Goal: Contribute content: Add original content to the website for others to see

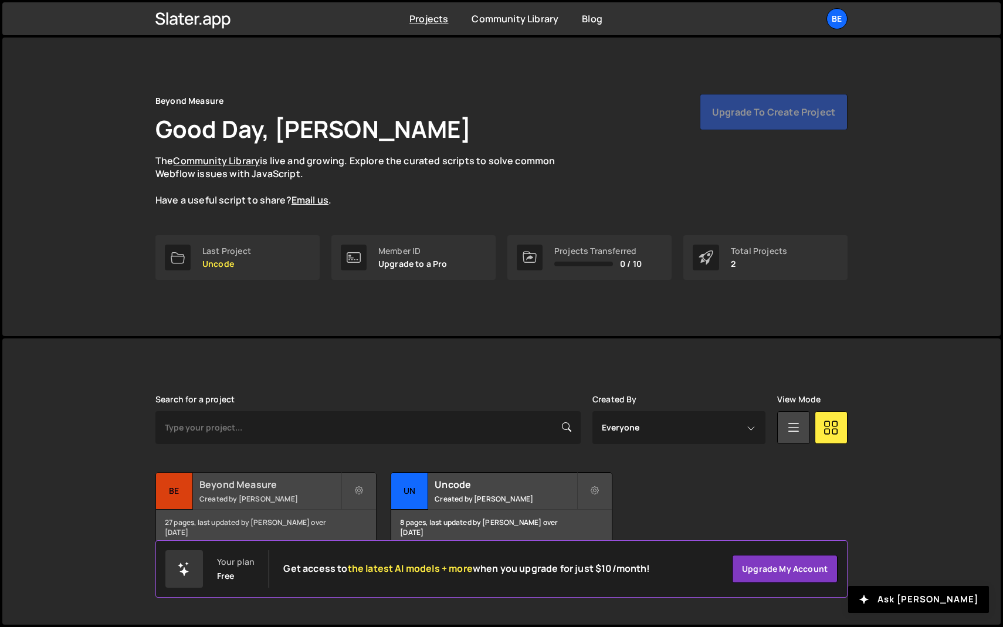
click at [263, 499] on small "Created by Olaf van der Heijden" at bounding box center [269, 499] width 141 height 10
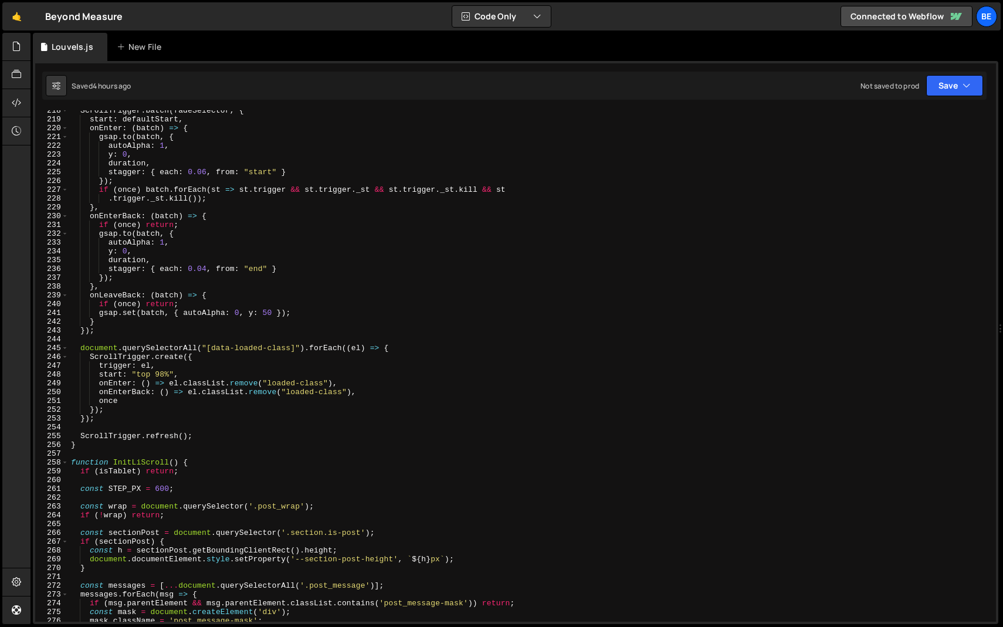
scroll to position [1913, 0]
click at [65, 460] on span at bounding box center [65, 462] width 6 height 9
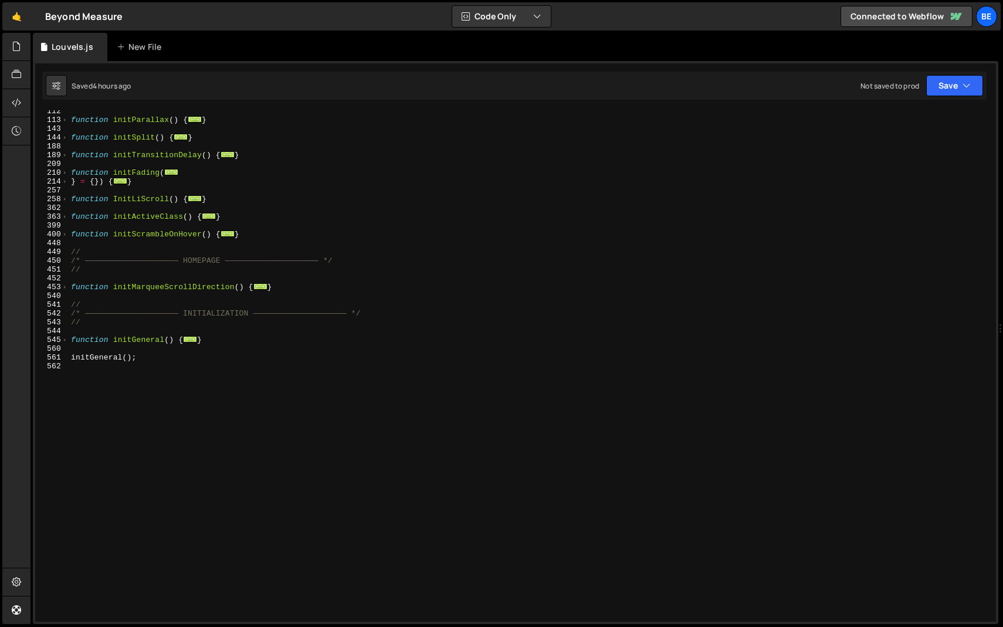
scroll to position [223, 0]
click at [66, 235] on span at bounding box center [65, 234] width 6 height 9
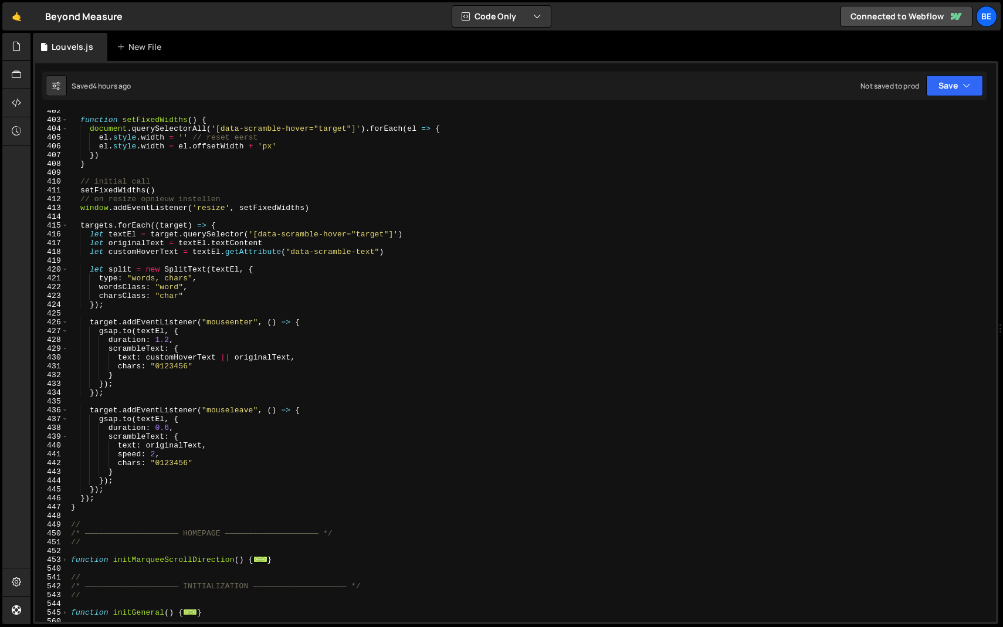
scroll to position [365, 0]
click at [165, 361] on div "function setFixedWidths ( ) { document . querySelectorAll ( '[data-scramble-hov…" at bounding box center [530, 370] width 922 height 529
click at [185, 364] on div "function setFixedWidths ( ) { document . querySelectorAll ( '[data-scramble-hov…" at bounding box center [530, 365] width 922 height 511
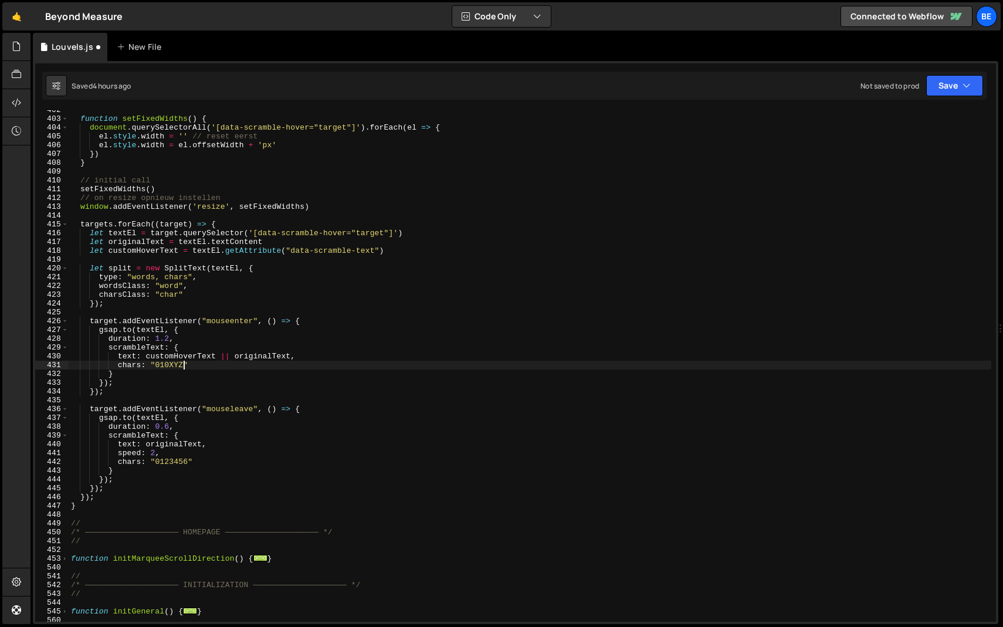
click at [172, 362] on div "function setFixedWidths ( ) { document . querySelectorAll ( '[data-scramble-hov…" at bounding box center [530, 370] width 922 height 529
click at [168, 465] on div "function setFixedWidths ( ) { document . querySelectorAll ( '[data-scramble-hov…" at bounding box center [530, 370] width 922 height 529
paste textarea "0XYZ"
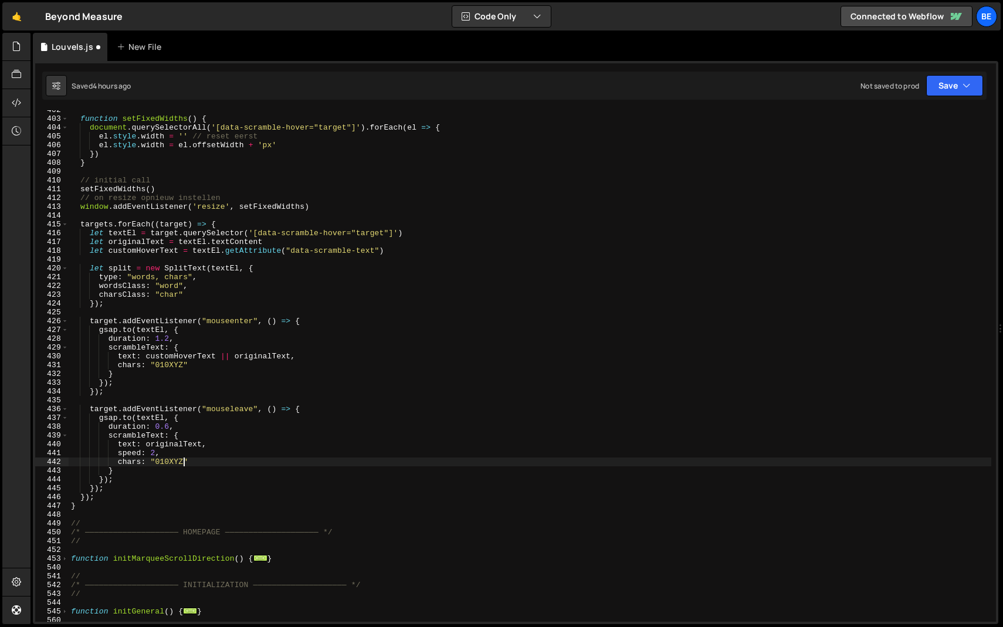
click at [168, 475] on div "function setFixedWidths ( ) { document . querySelectorAll ( '[data-scramble-hov…" at bounding box center [530, 370] width 922 height 529
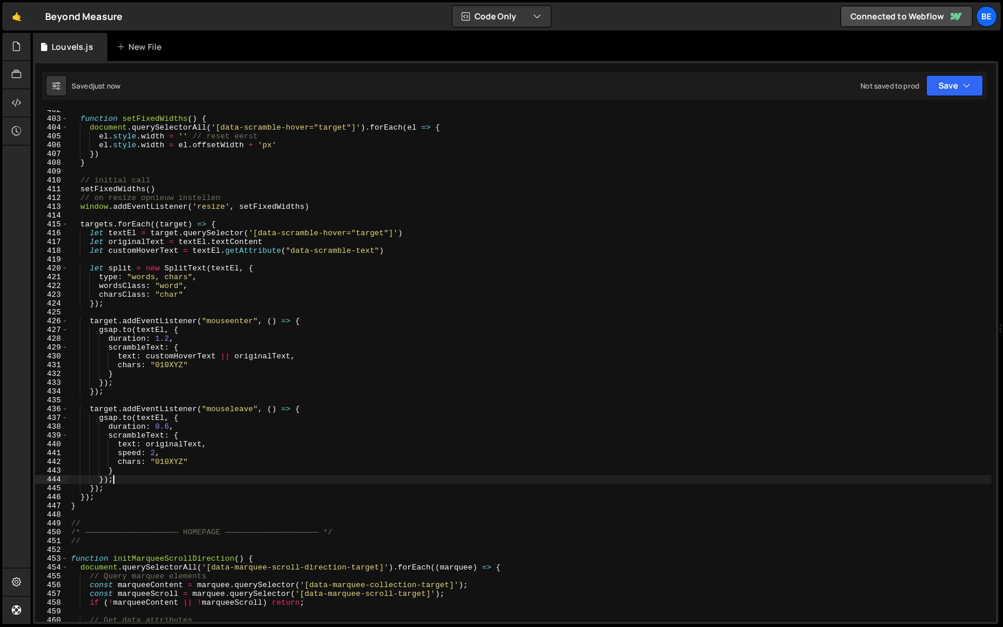
click at [184, 459] on div "function setFixedWidths ( ) { document . querySelectorAll ( '[data-scramble-hov…" at bounding box center [530, 370] width 922 height 529
click at [169, 463] on div "function setFixedWidths ( ) { document . querySelectorAll ( '[data-scramble-hov…" at bounding box center [530, 370] width 922 height 529
click at [199, 451] on div "function setFixedWidths ( ) { document . querySelectorAll ( '[data-scramble-hov…" at bounding box center [530, 370] width 922 height 529
click at [178, 464] on div "function setFixedWidths ( ) { document . querySelectorAll ( '[data-scramble-hov…" at bounding box center [530, 370] width 922 height 529
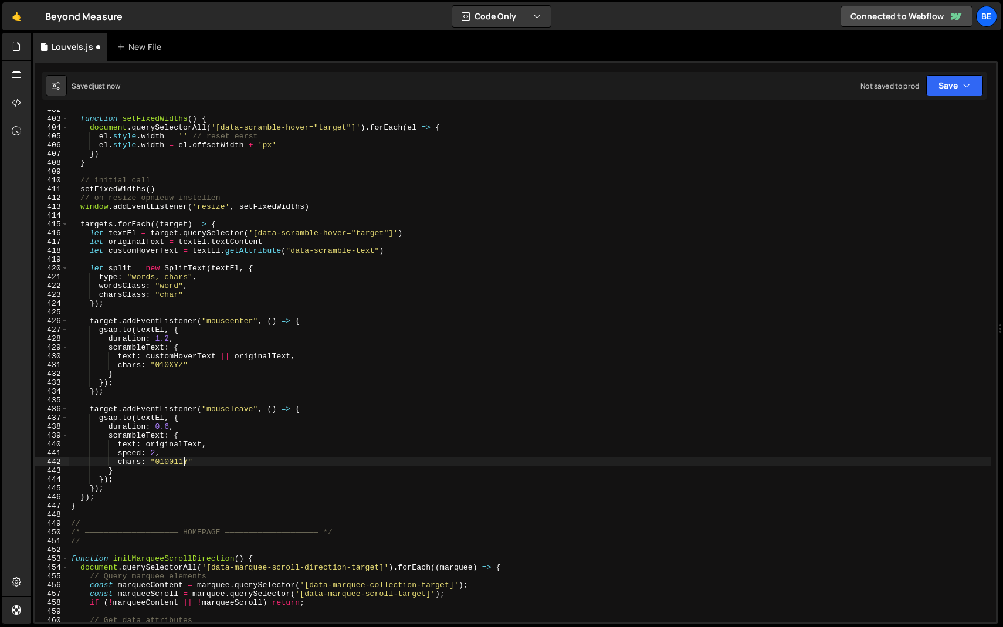
click at [189, 452] on div "function setFixedWidths ( ) { document . querySelectorAll ( '[data-scramble-hov…" at bounding box center [530, 370] width 922 height 529
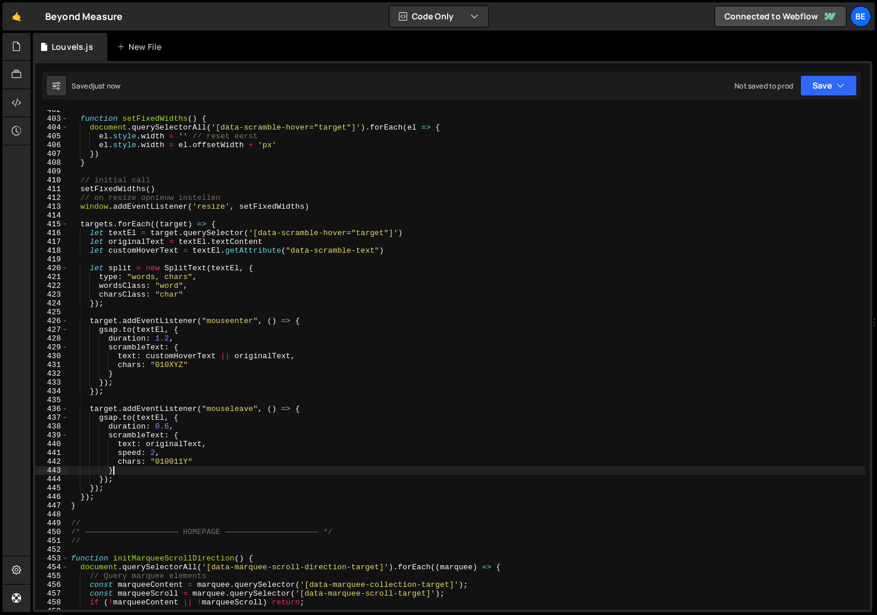
click at [171, 467] on div "function setFixedWidths ( ) { document . querySelectorAll ( '[data-scramble-hov…" at bounding box center [467, 364] width 796 height 517
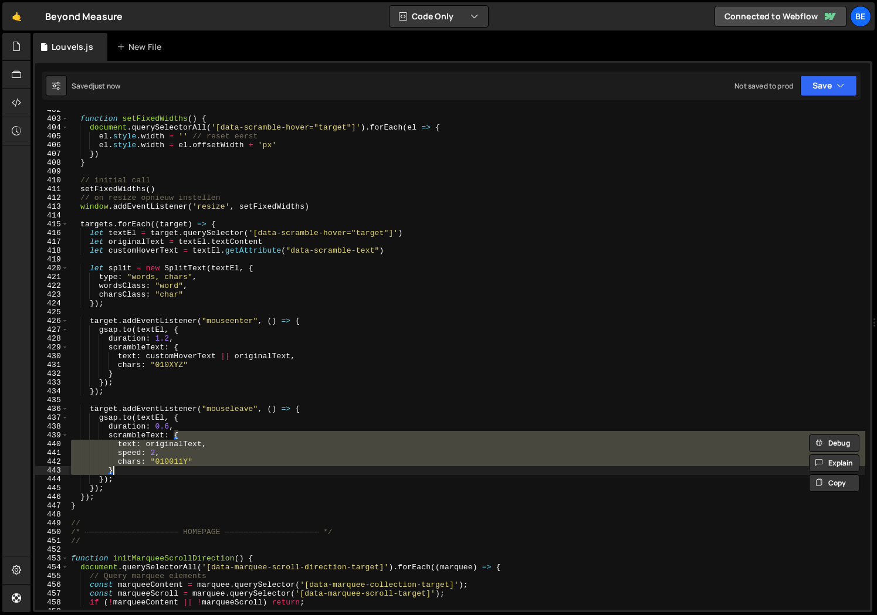
click at [175, 463] on div "function setFixedWidths ( ) { document . querySelectorAll ( '[data-scramble-hov…" at bounding box center [467, 360] width 796 height 500
click at [175, 463] on div "function setFixedWidths ( ) { document . querySelectorAll ( '[data-scramble-hov…" at bounding box center [467, 364] width 796 height 517
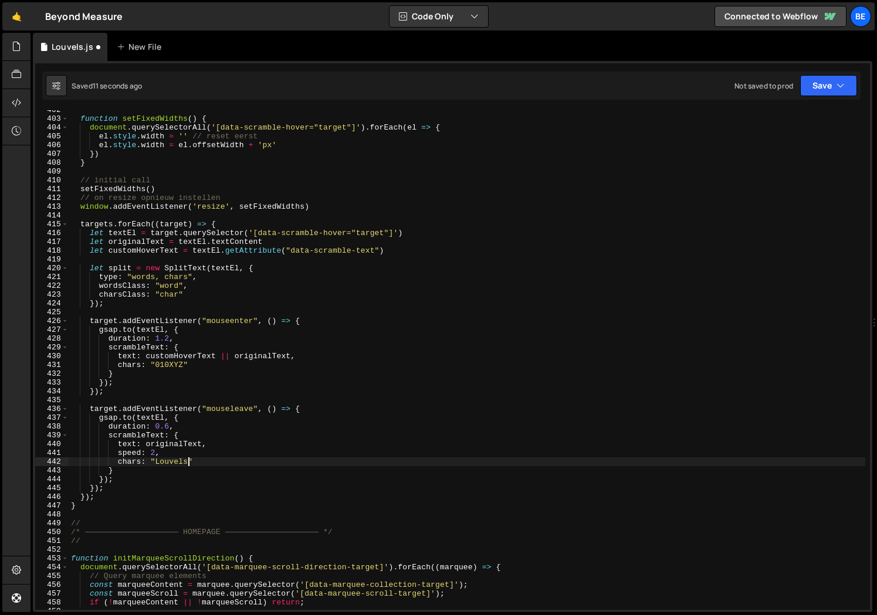
click at [195, 456] on div "function setFixedWidths ( ) { document . querySelectorAll ( '[data-scramble-hov…" at bounding box center [467, 364] width 796 height 517
click at [181, 461] on div "function setFixedWidths ( ) { document . querySelectorAll ( '[data-scramble-hov…" at bounding box center [467, 364] width 796 height 517
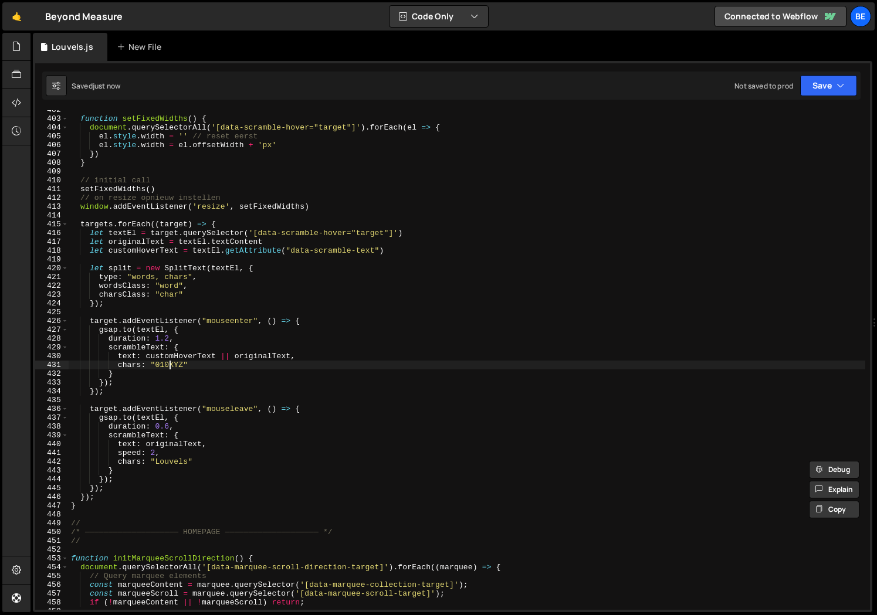
click at [171, 361] on div "function setFixedWidths ( ) { document . querySelectorAll ( '[data-scramble-hov…" at bounding box center [467, 364] width 796 height 517
paste textarea "Louvels"
click at [171, 384] on div "function setFixedWidths ( ) { document . querySelectorAll ( '[data-scramble-hov…" at bounding box center [467, 364] width 796 height 517
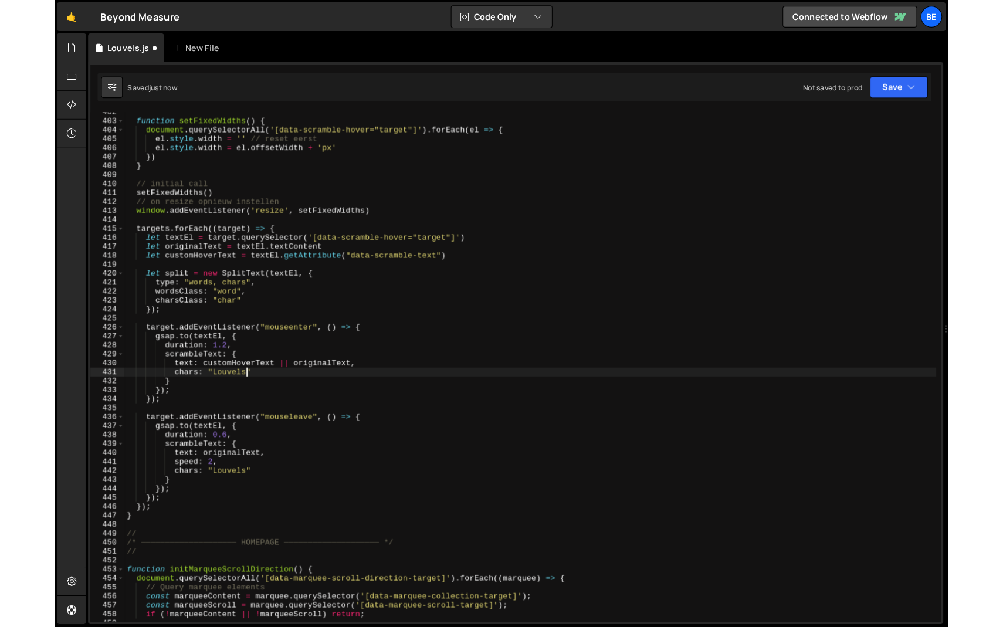
scroll to position [0, 2]
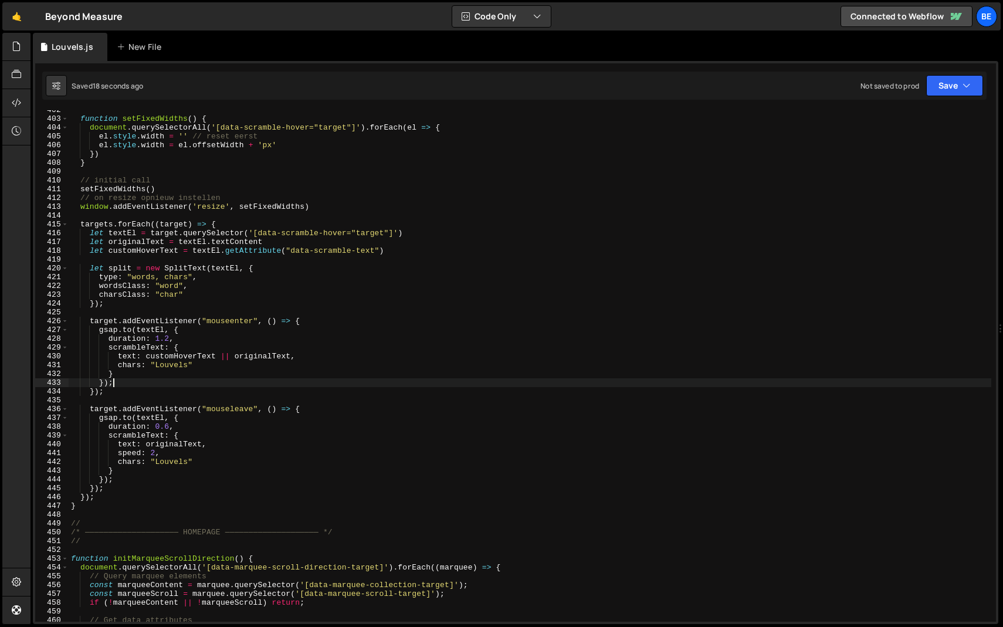
click at [175, 459] on div "function setFixedWidths ( ) { document . querySelectorAll ( '[data-scramble-hov…" at bounding box center [530, 370] width 922 height 529
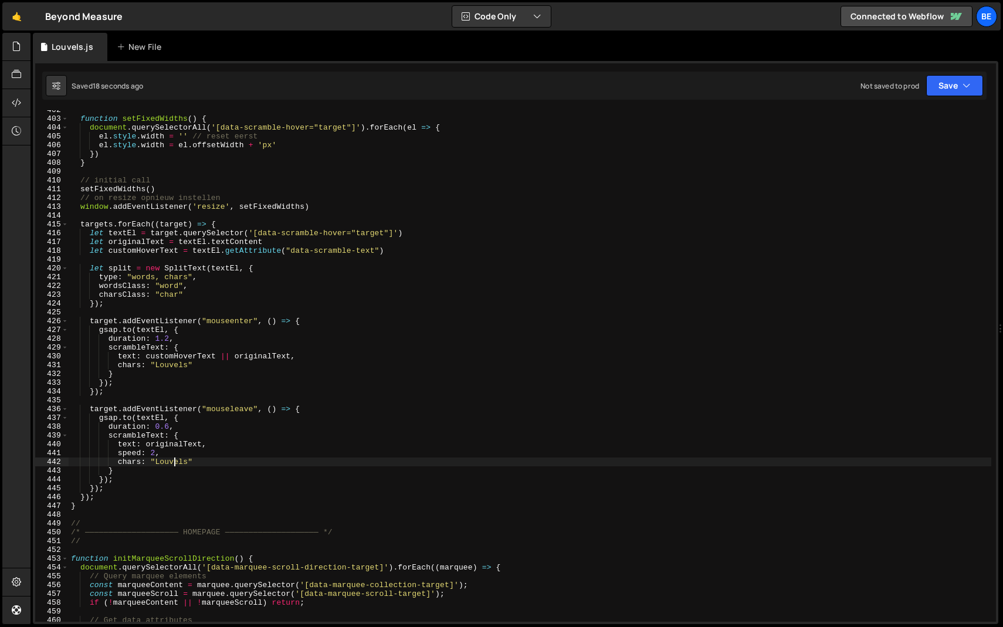
click at [175, 459] on div "function setFixedWidths ( ) { document . querySelectorAll ( '[data-scramble-hov…" at bounding box center [530, 370] width 922 height 529
click at [168, 362] on div "function setFixedWidths ( ) { document . querySelectorAll ( '[data-scramble-hov…" at bounding box center [530, 370] width 922 height 529
click at [137, 381] on div "function setFixedWidths ( ) { document . querySelectorAll ( '[data-scramble-hov…" at bounding box center [530, 370] width 922 height 529
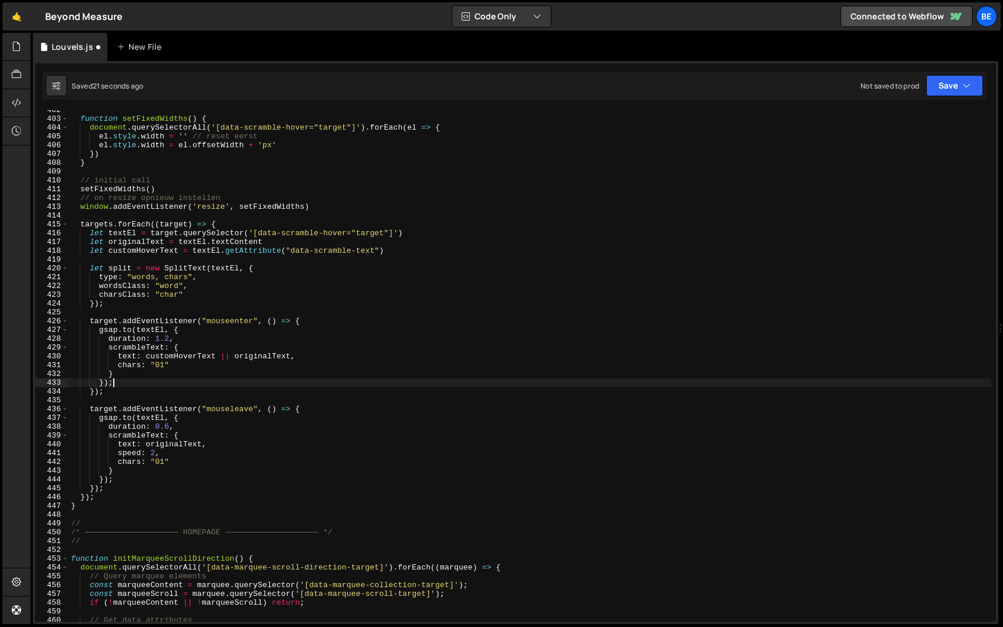
scroll to position [0, 2]
drag, startPoint x: 165, startPoint y: 465, endPoint x: 171, endPoint y: 464, distance: 5.9
click at [164, 465] on div "function setFixedWidths ( ) { document . querySelectorAll ( '[data-scramble-hov…" at bounding box center [530, 370] width 922 height 529
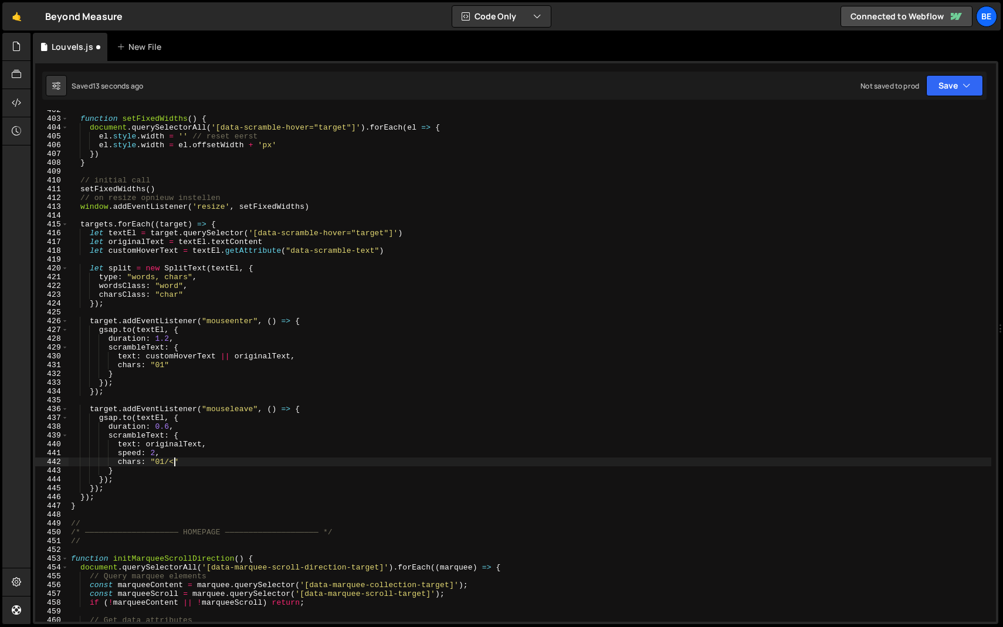
scroll to position [0, 8]
click at [169, 463] on div "function setFixedWidths ( ) { document . querySelectorAll ( '[data-scramble-hov…" at bounding box center [530, 370] width 922 height 529
click at [177, 463] on div "function setFixedWidths ( ) { document . querySelectorAll ( '[data-scramble-hov…" at bounding box center [530, 370] width 922 height 529
drag, startPoint x: 177, startPoint y: 463, endPoint x: 157, endPoint y: 463, distance: 19.9
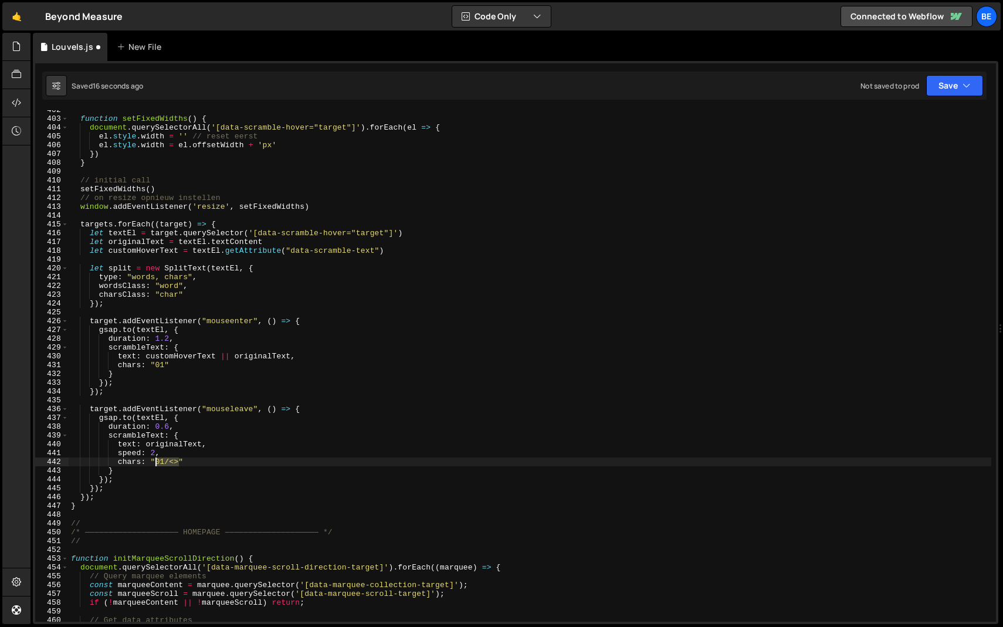
click at [157, 463] on div "function setFixedWidths ( ) { document . querySelectorAll ( '[data-scramble-hov…" at bounding box center [530, 370] width 922 height 529
click at [158, 367] on div "function setFixedWidths ( ) { document . querySelectorAll ( '[data-scramble-hov…" at bounding box center [530, 370] width 922 height 529
paste textarea "/<>"
click at [157, 385] on div "function setFixedWidths ( ) { document . querySelectorAll ( '[data-scramble-hov…" at bounding box center [530, 370] width 922 height 529
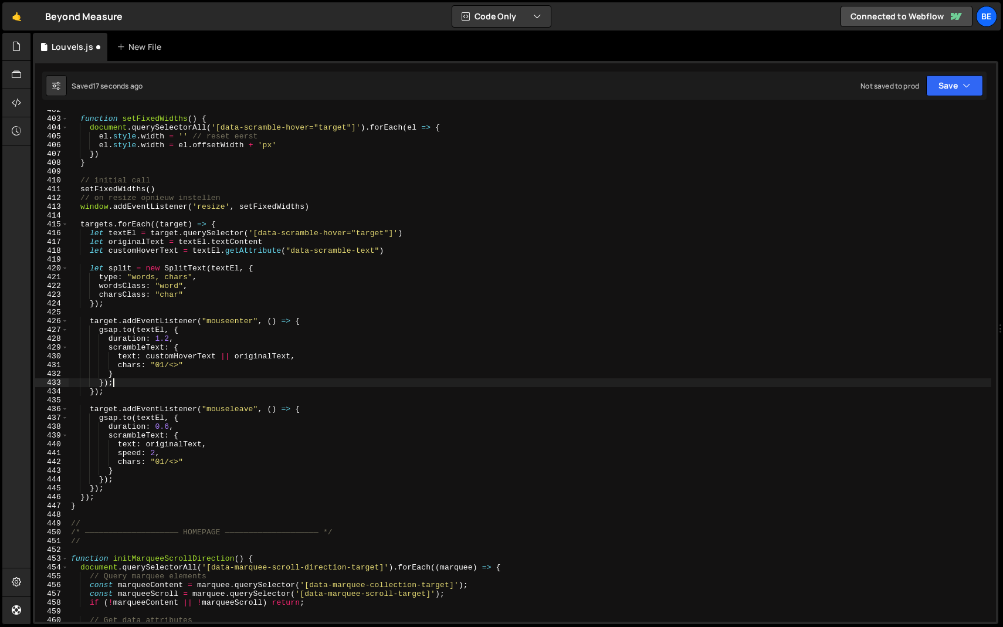
scroll to position [0, 2]
click at [178, 366] on div "function setFixedWidths ( ) { document . querySelectorAll ( '[data-scramble-hov…" at bounding box center [530, 370] width 922 height 529
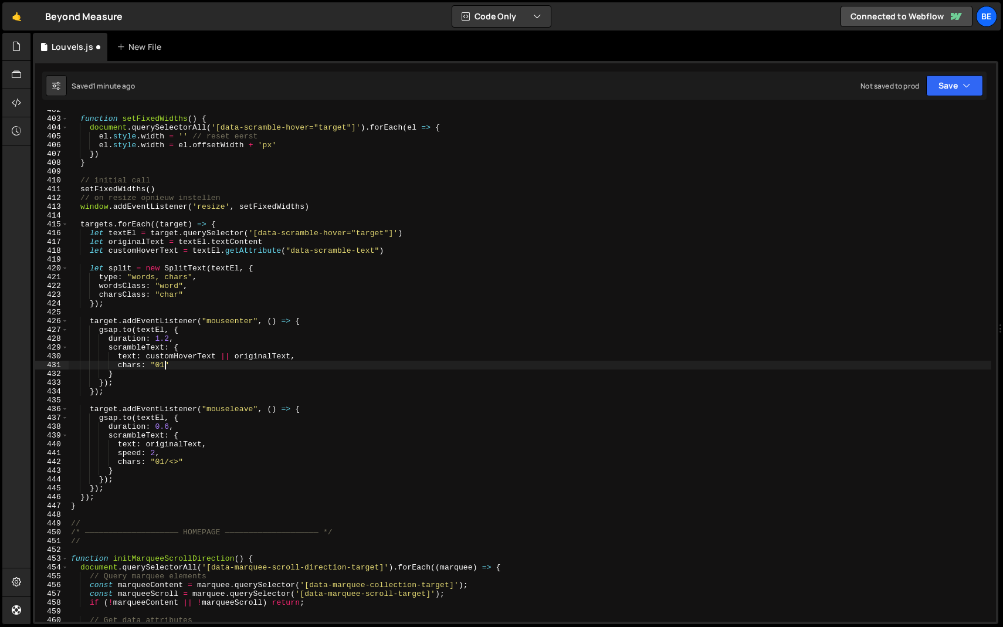
scroll to position [0, 6]
click at [181, 466] on div "function setFixedWidths ( ) { document . querySelectorAll ( '[data-scramble-hov…" at bounding box center [530, 370] width 922 height 529
click at [223, 456] on div "function setFixedWidths ( ) { document . querySelectorAll ( '[data-scramble-hov…" at bounding box center [530, 370] width 922 height 529
click at [167, 465] on div "function setFixedWidths ( ) { document . querySelectorAll ( '[data-scramble-hov…" at bounding box center [530, 370] width 922 height 529
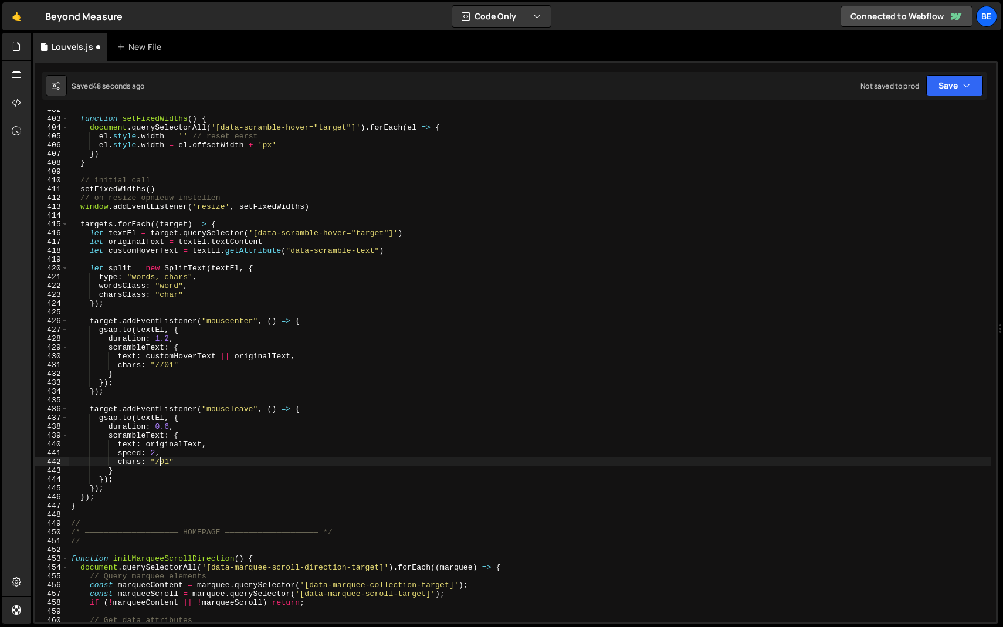
click at [160, 363] on div "function setFixedWidths ( ) { document . querySelectorAll ( '[data-scramble-hov…" at bounding box center [530, 370] width 922 height 529
click at [165, 462] on div "function setFixedWidths ( ) { document . querySelectorAll ( '[data-scramble-hov…" at bounding box center [530, 370] width 922 height 529
drag, startPoint x: 184, startPoint y: 462, endPoint x: 157, endPoint y: 462, distance: 27.6
click at [157, 462] on div "function setFixedWidths ( ) { document . querySelectorAll ( '[data-scramble-hov…" at bounding box center [530, 370] width 922 height 529
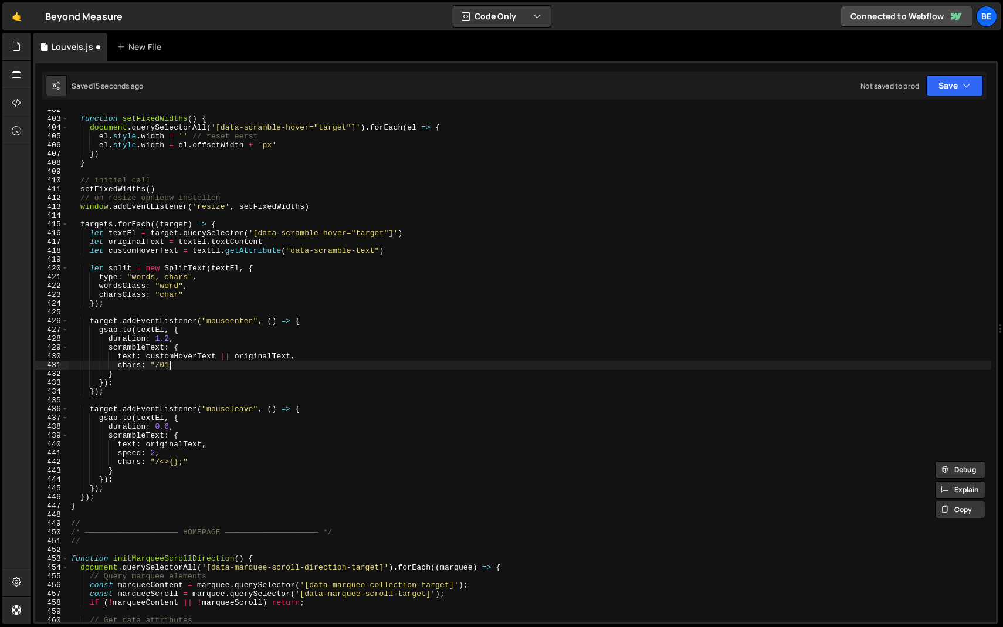
click at [169, 364] on div "function setFixedWidths ( ) { document . querySelectorAll ( '[data-scramble-hov…" at bounding box center [530, 370] width 922 height 529
paste textarea "/<>{};"
click at [159, 379] on div "function setFixedWidths ( ) { document . querySelectorAll ( '[data-scramble-hov…" at bounding box center [530, 370] width 922 height 529
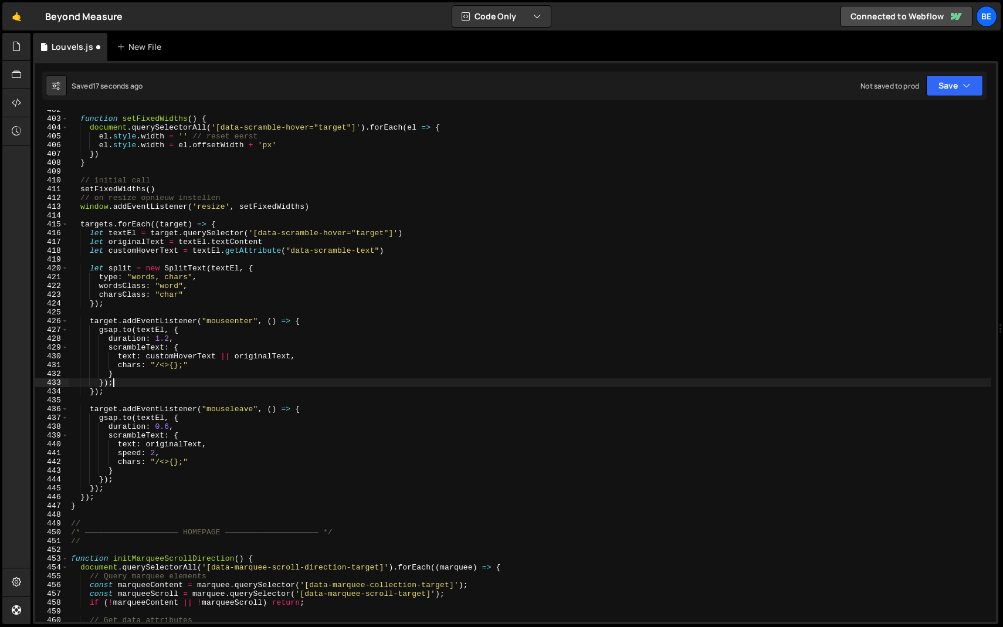
scroll to position [0, 2]
type textarea "});"
